Goal: Information Seeking & Learning: Learn about a topic

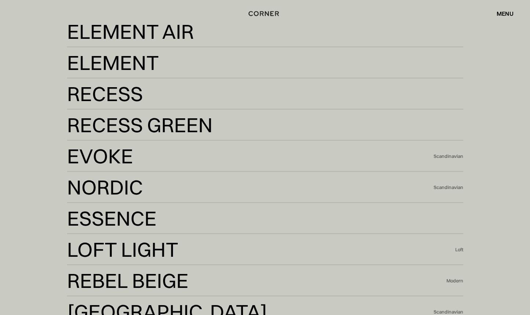
scroll to position [1582, 0]
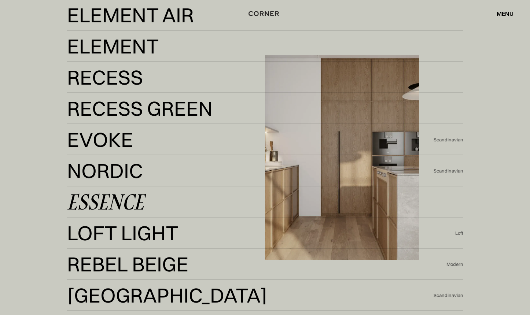
click at [127, 203] on div "Essence" at bounding box center [105, 202] width 77 height 18
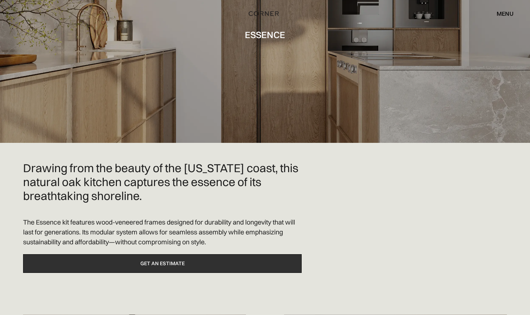
scroll to position [77, 0]
click at [136, 262] on link "Get an estimate" at bounding box center [162, 264] width 279 height 19
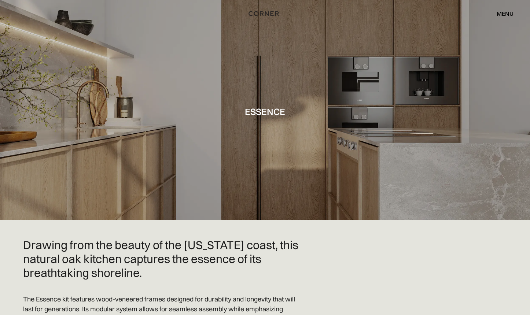
scroll to position [0, 0]
click at [506, 14] on div "menu" at bounding box center [505, 14] width 17 height 6
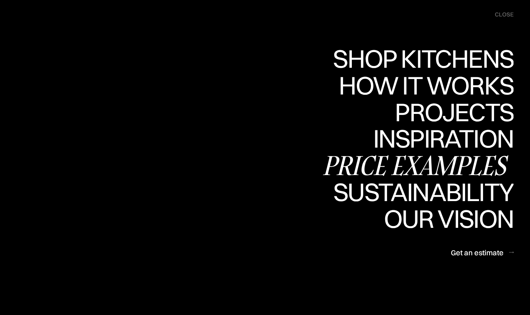
click at [472, 166] on div "Price examples" at bounding box center [418, 166] width 192 height 26
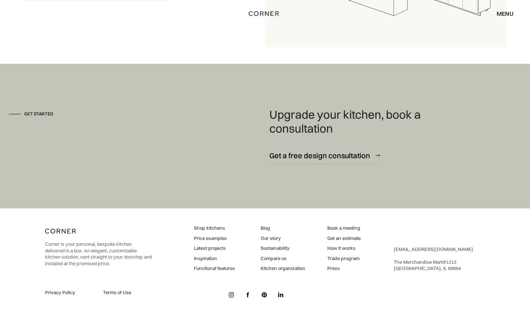
scroll to position [1015, 0]
click at [339, 249] on link "How it works" at bounding box center [343, 249] width 33 height 7
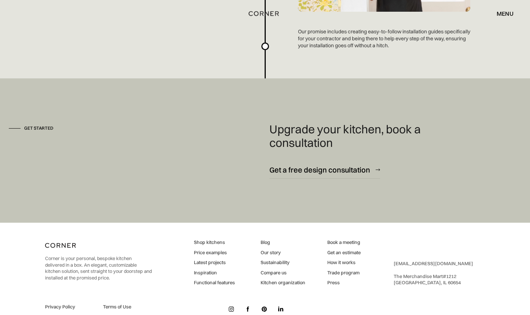
scroll to position [1976, 0]
